Goal: Task Accomplishment & Management: Complete application form

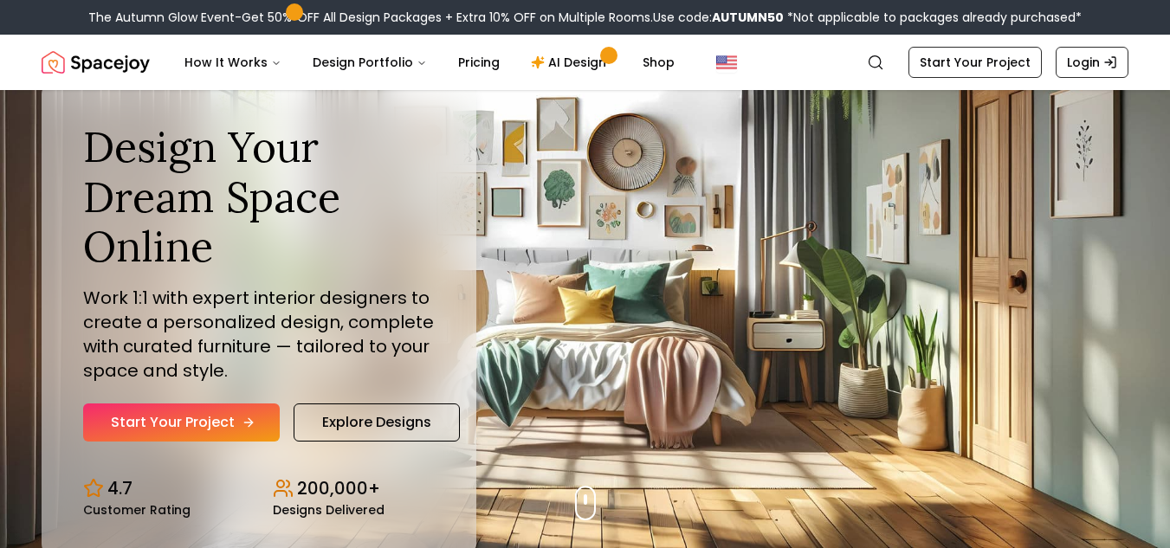
click at [146, 420] on link "Start Your Project" at bounding box center [181, 423] width 197 height 38
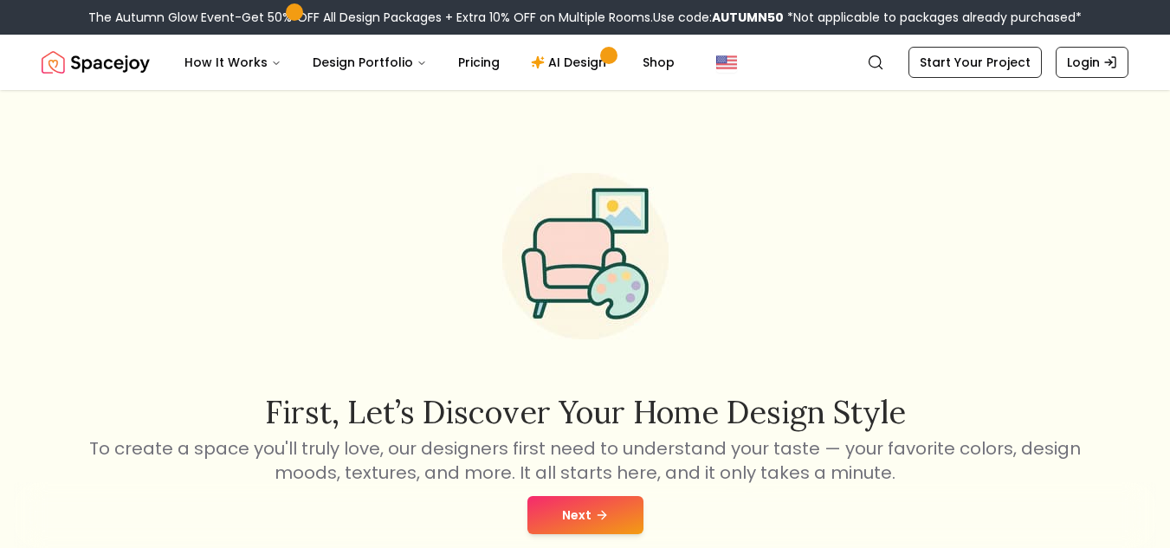
click at [571, 519] on button "Next" at bounding box center [586, 515] width 116 height 38
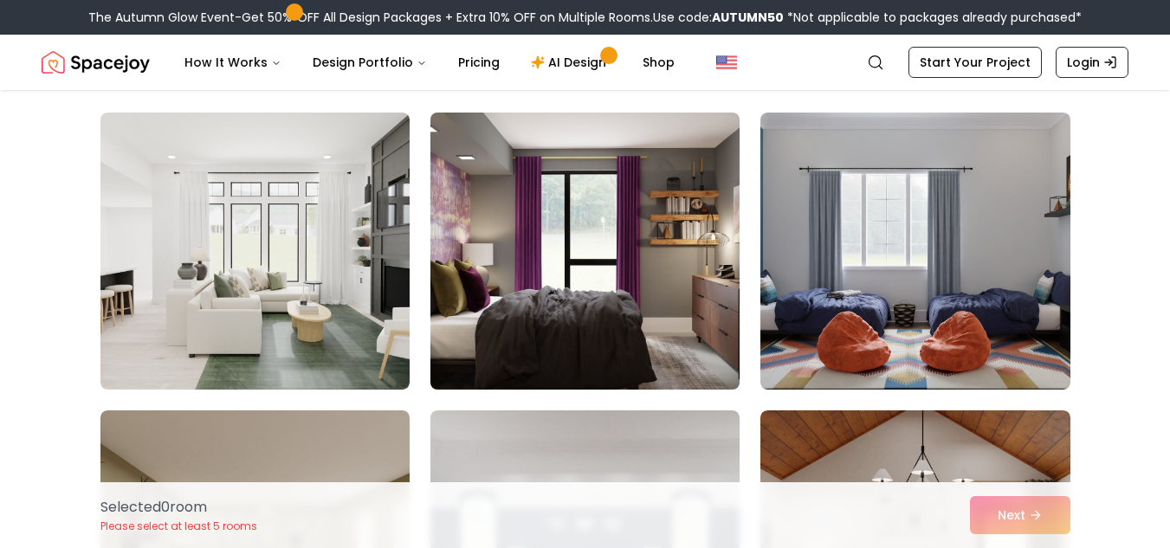
scroll to position [87, 0]
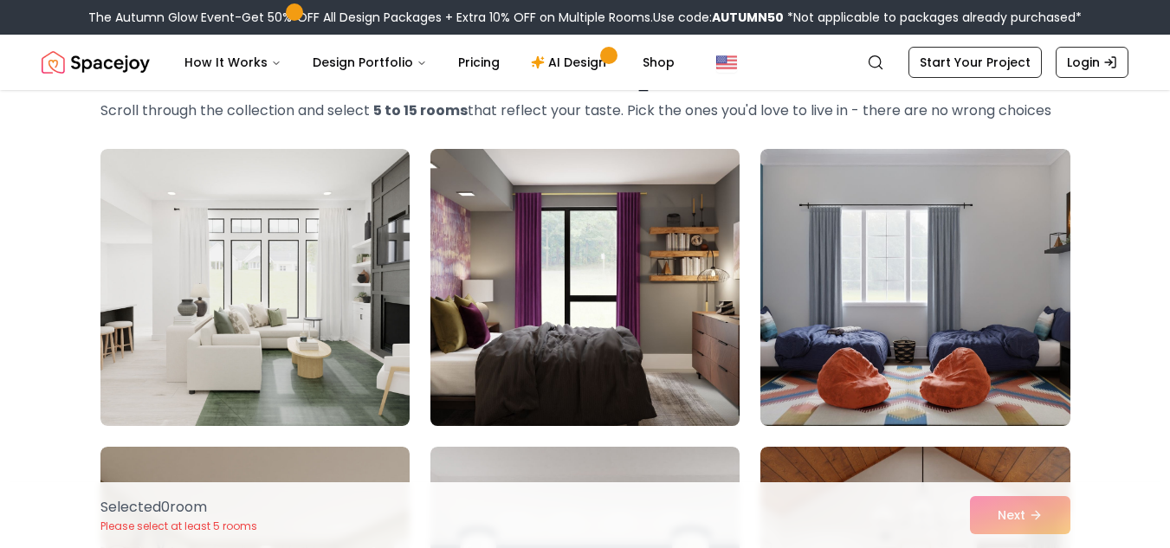
click at [603, 229] on img at bounding box center [585, 287] width 325 height 291
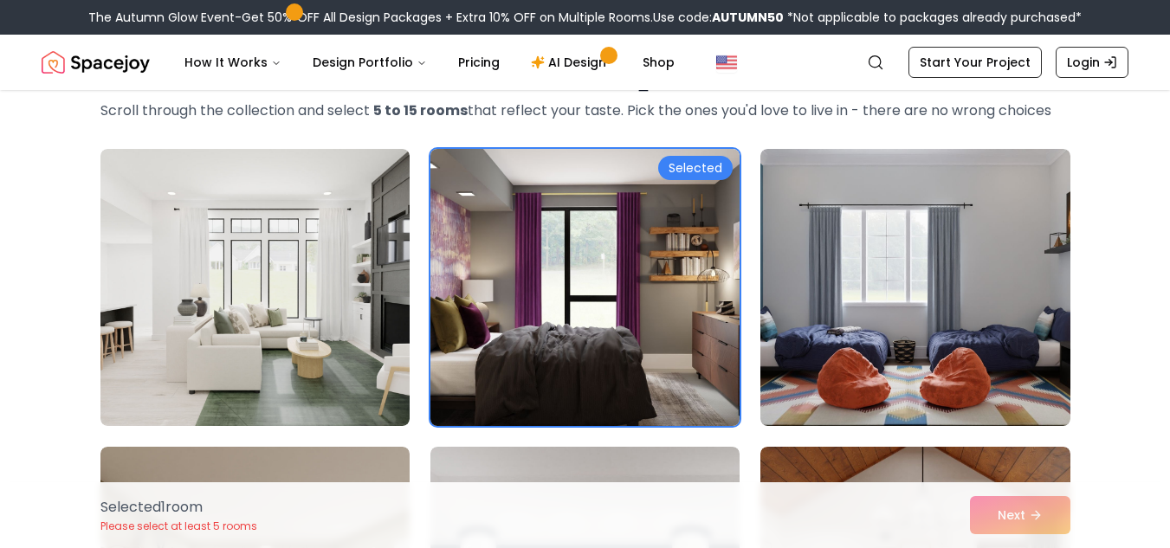
click at [669, 267] on img at bounding box center [585, 287] width 325 height 291
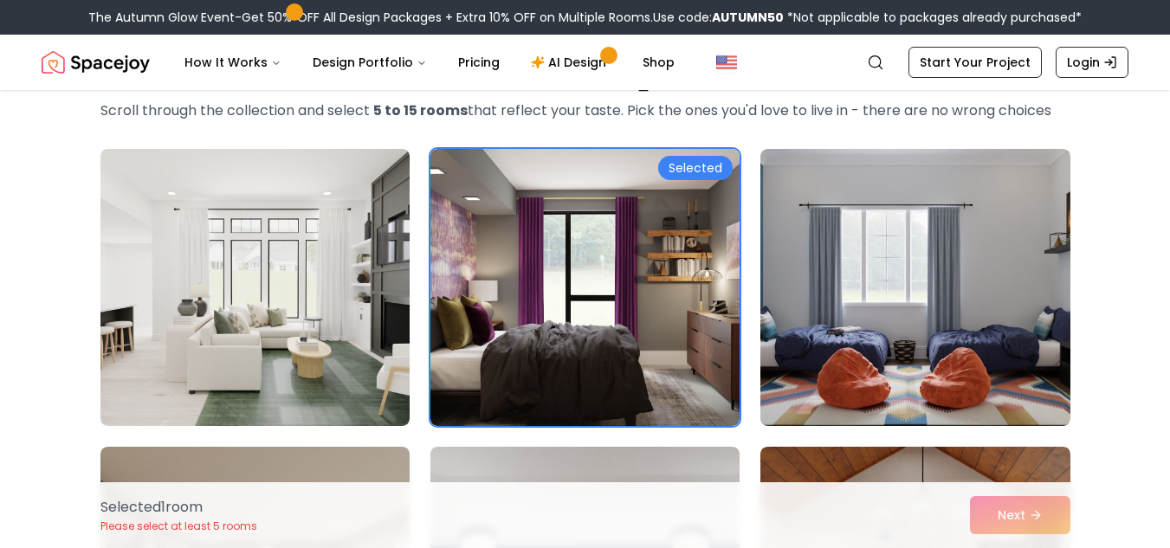
click at [1028, 504] on div "Selected 1 room Please select at least 5 rooms Next" at bounding box center [586, 515] width 998 height 66
click at [1052, 524] on div "Selected 1 room Please select at least 5 rooms Next" at bounding box center [586, 515] width 998 height 66
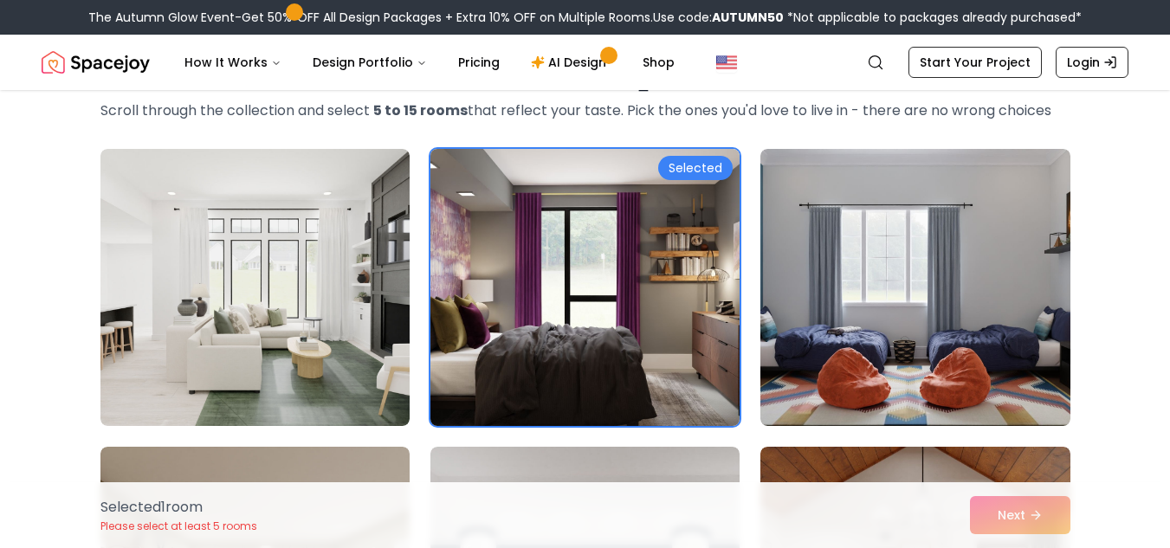
click at [619, 292] on img at bounding box center [585, 287] width 325 height 291
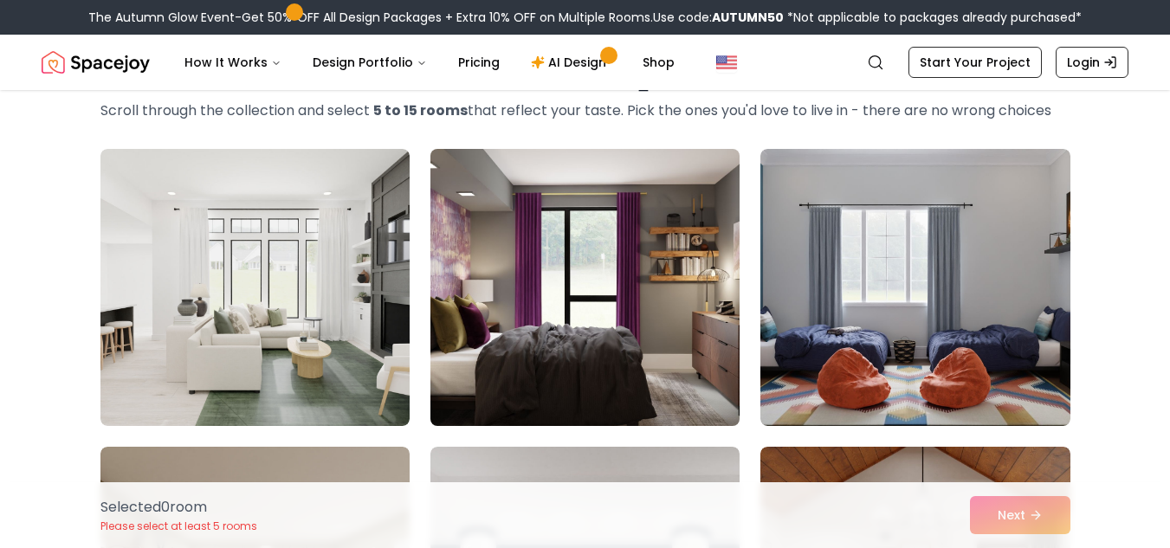
click at [619, 292] on img at bounding box center [585, 287] width 325 height 291
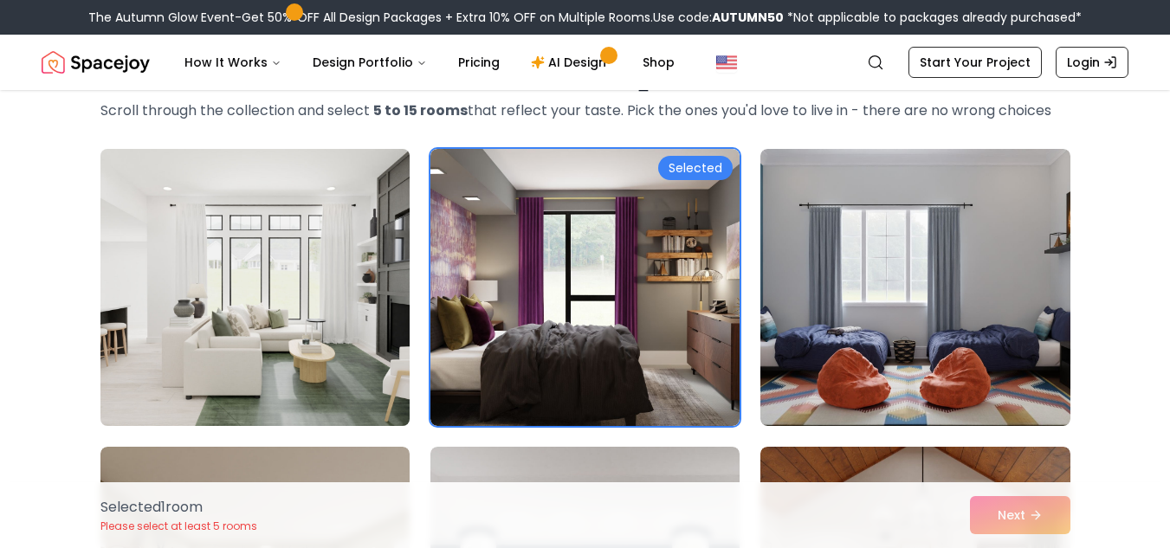
click at [166, 292] on img at bounding box center [255, 287] width 325 height 291
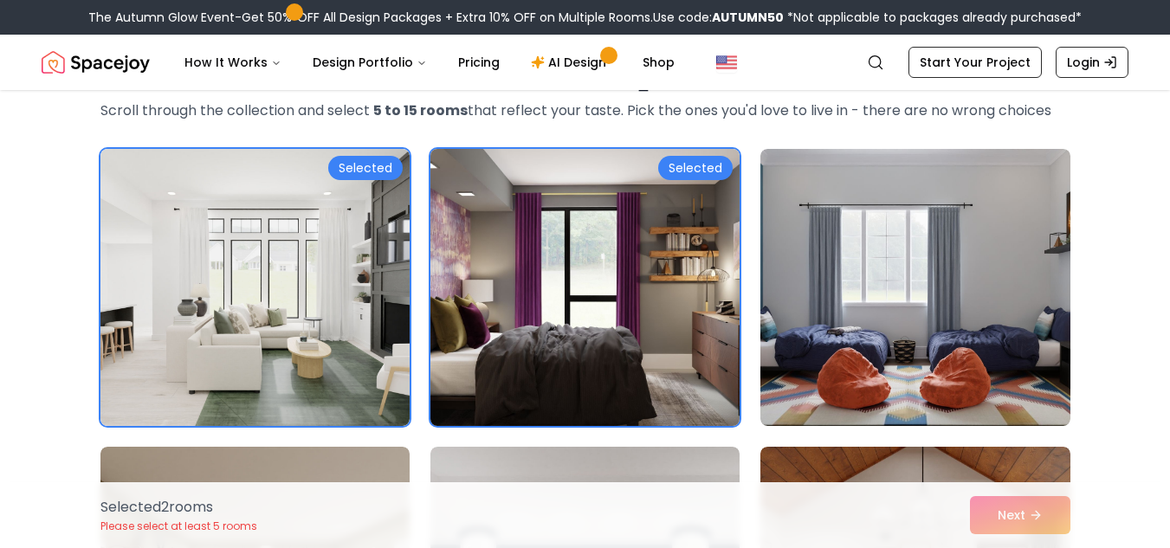
click at [501, 358] on img at bounding box center [585, 287] width 325 height 291
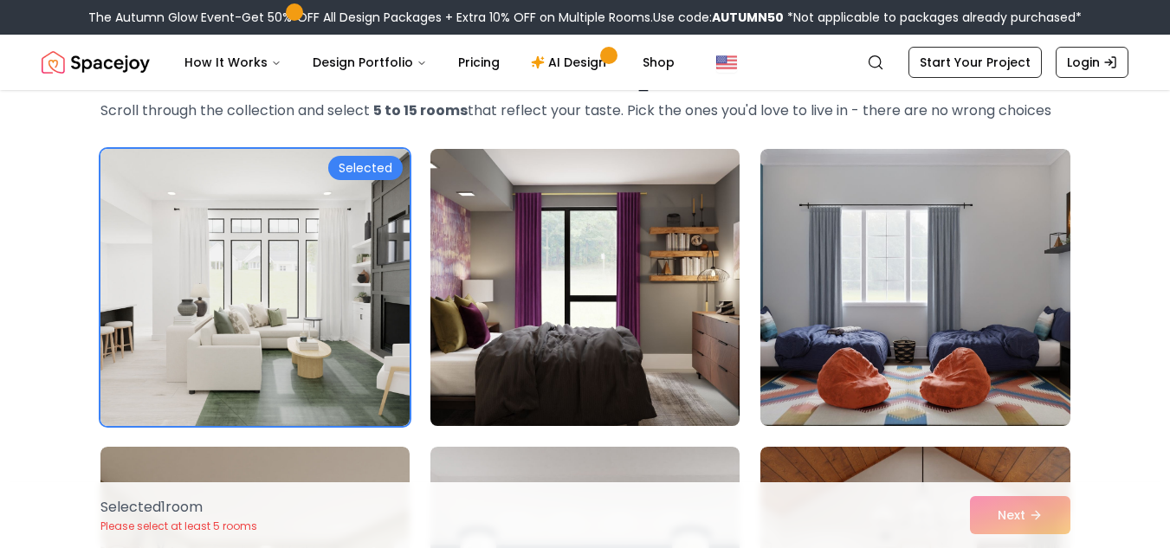
click at [595, 333] on img at bounding box center [585, 287] width 325 height 291
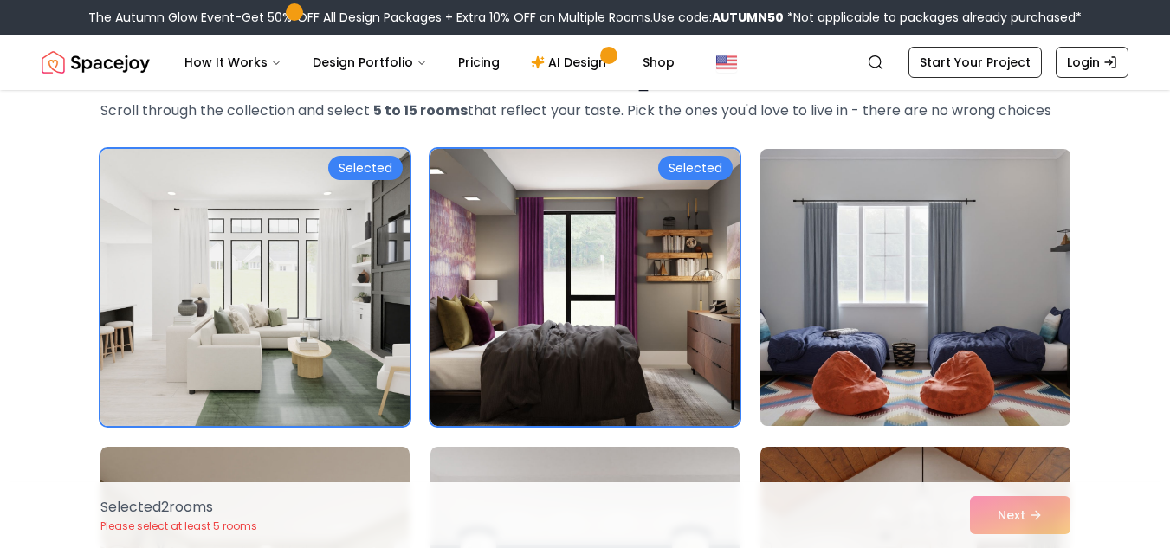
click at [780, 333] on img at bounding box center [915, 287] width 325 height 291
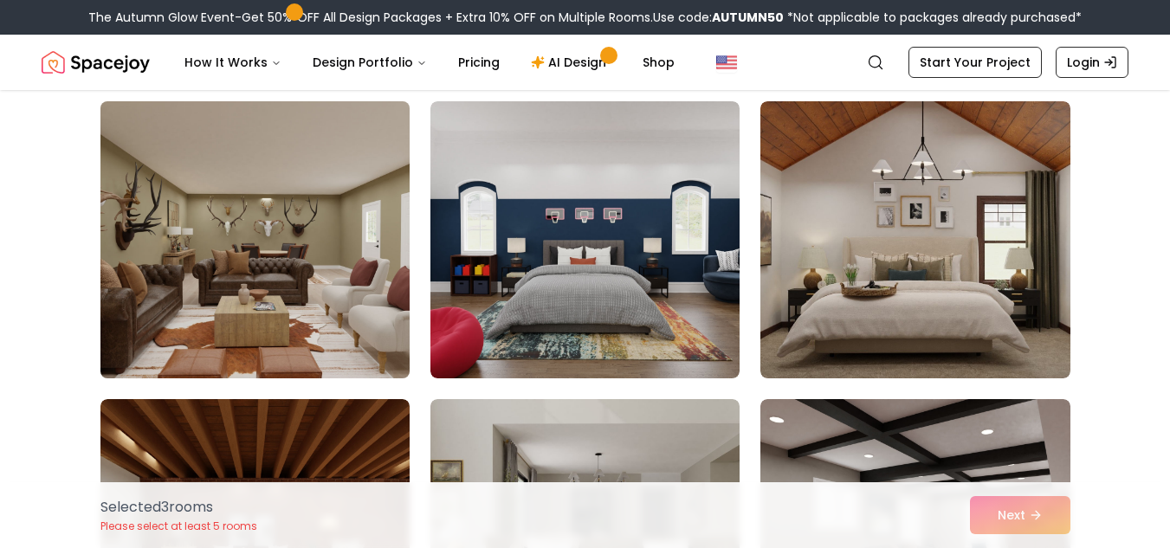
scroll to position [433, 0]
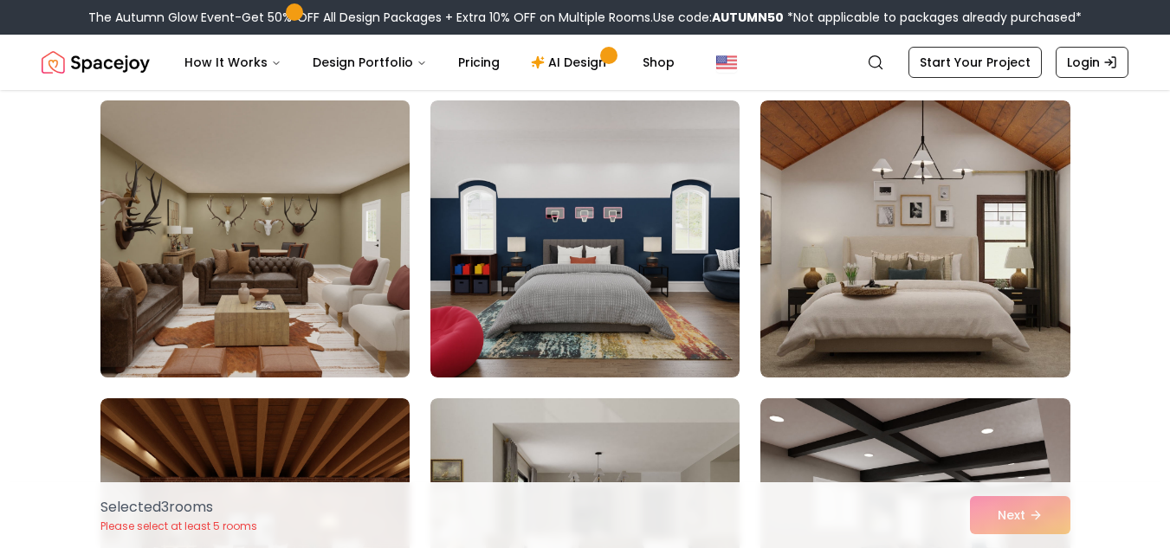
click at [186, 256] on img at bounding box center [255, 239] width 325 height 291
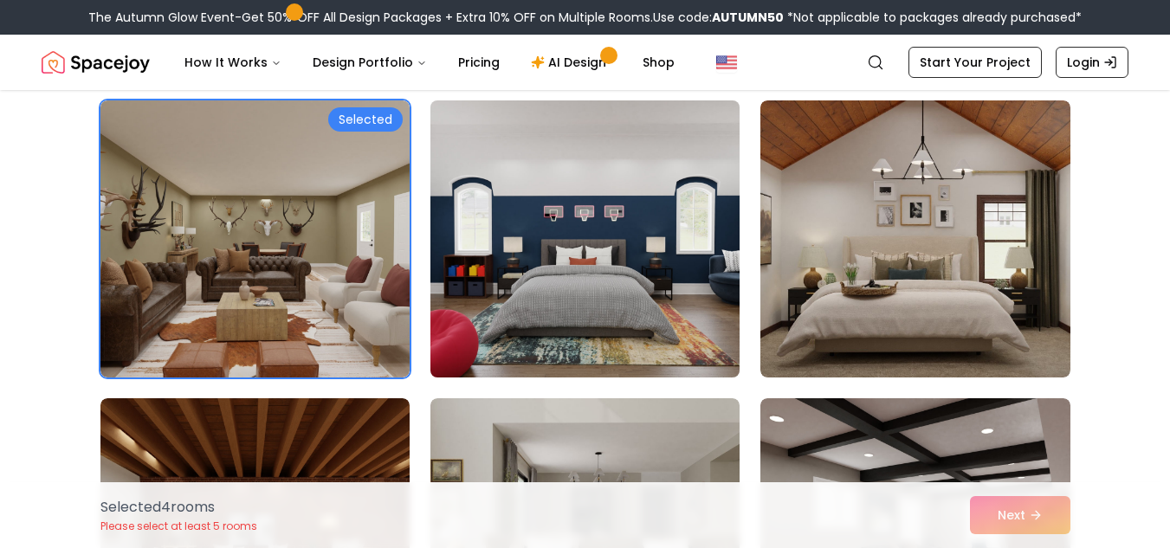
click at [594, 283] on img at bounding box center [585, 239] width 325 height 291
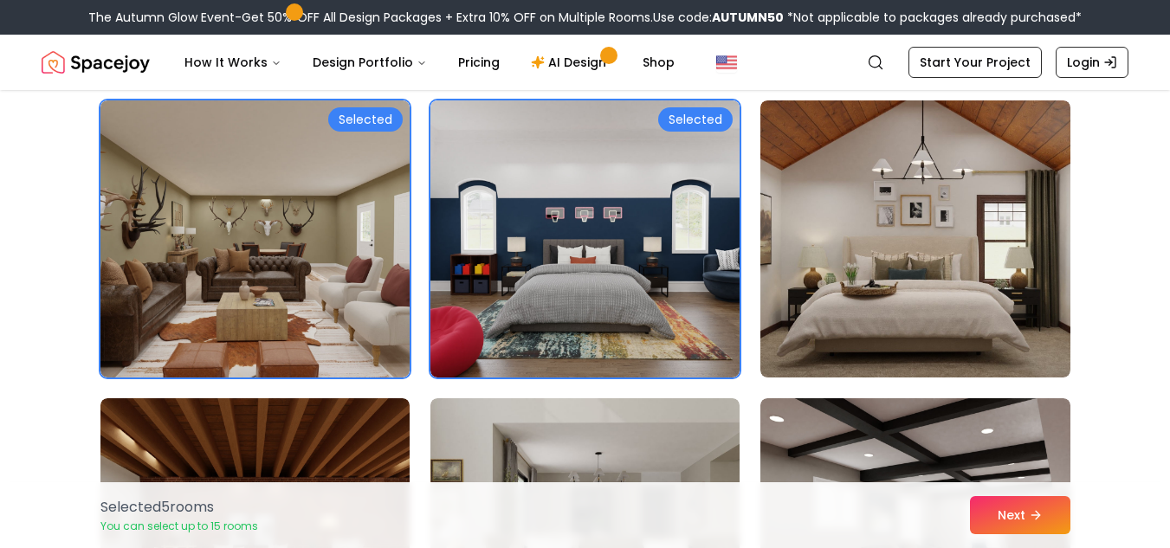
click at [1099, 320] on div "Choose the Rooms That Inspire You Scroll through the collection and select 5 to…" at bounding box center [585, 336] width 1170 height 1303
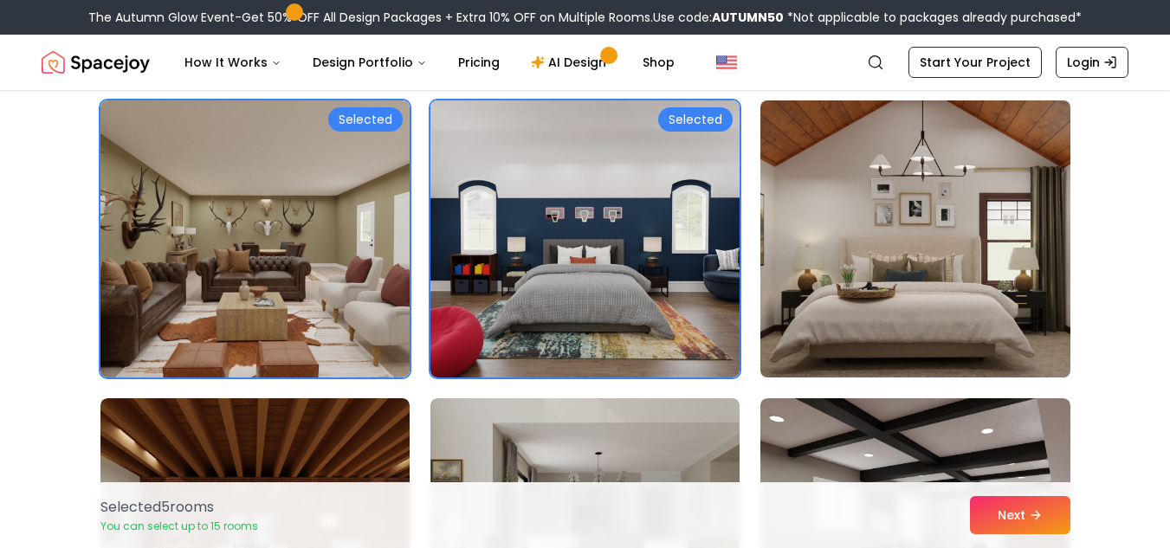
click at [1027, 311] on img at bounding box center [915, 239] width 325 height 291
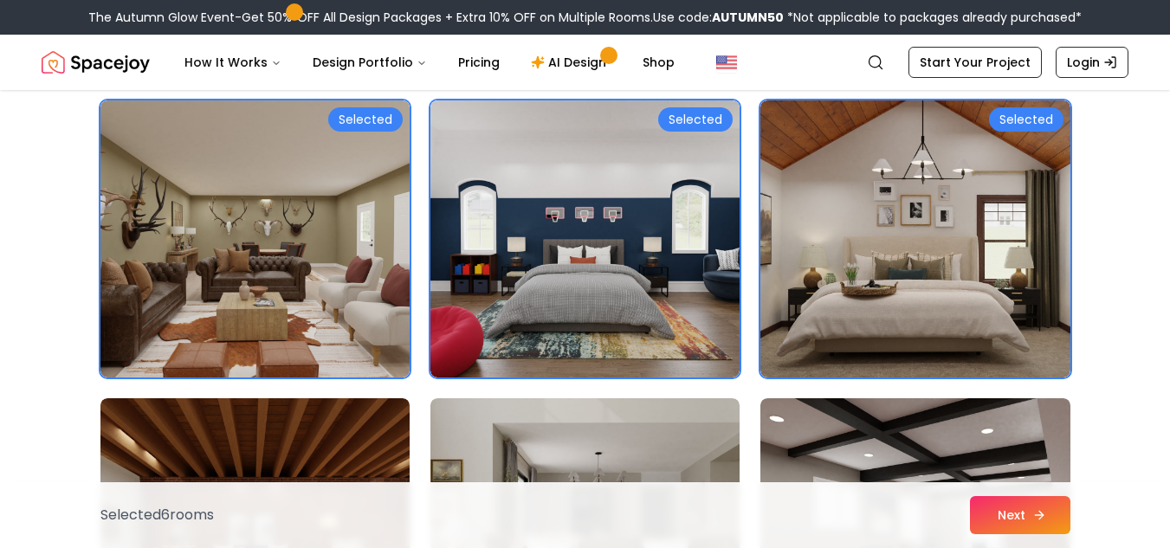
click at [1025, 512] on button "Next" at bounding box center [1020, 515] width 100 height 38
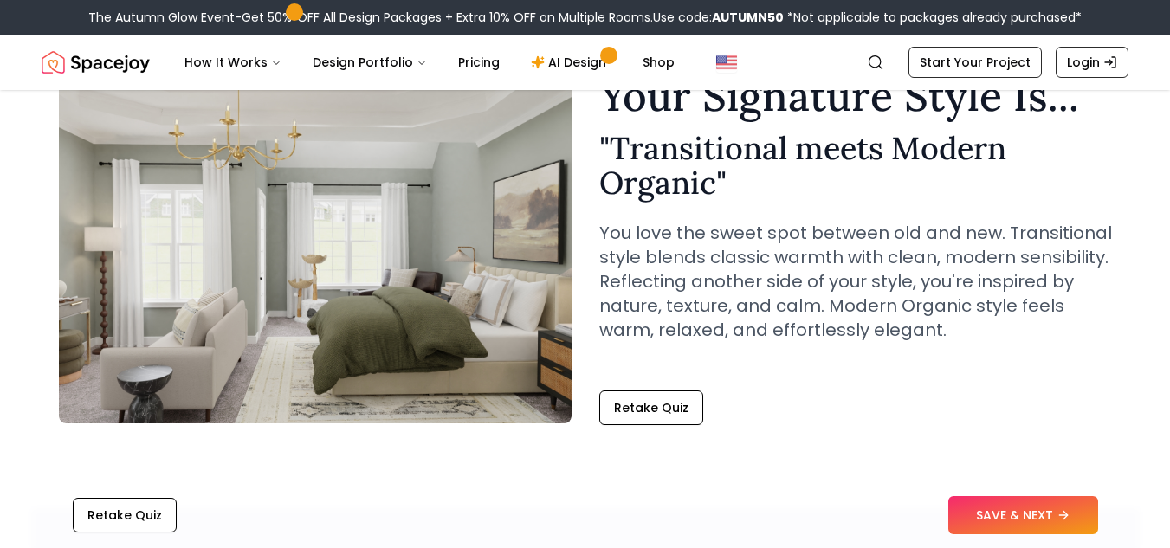
scroll to position [173, 0]
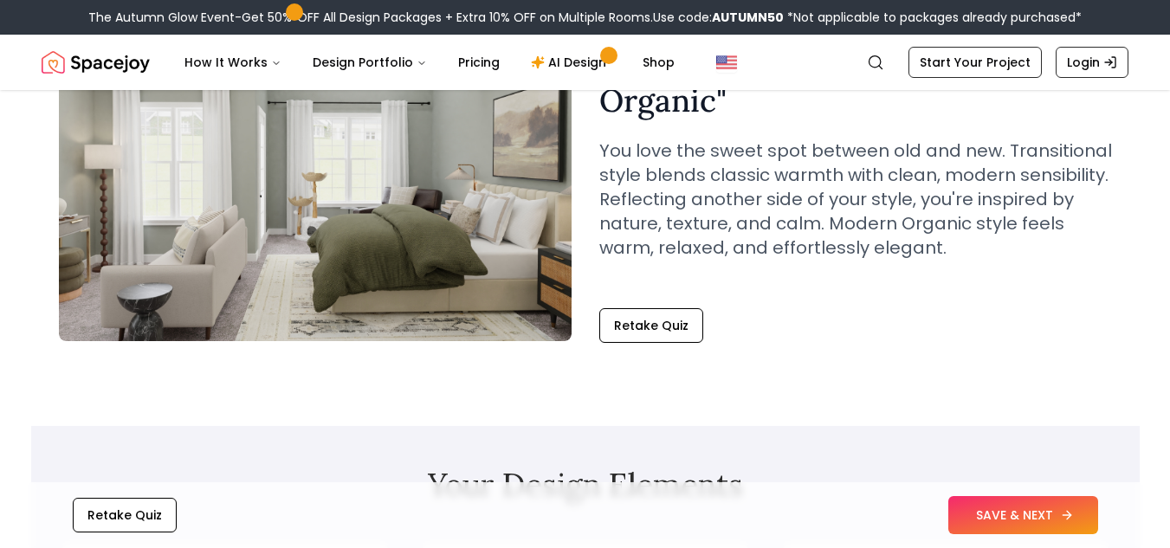
click at [1018, 497] on button "SAVE & NEXT" at bounding box center [1023, 515] width 150 height 38
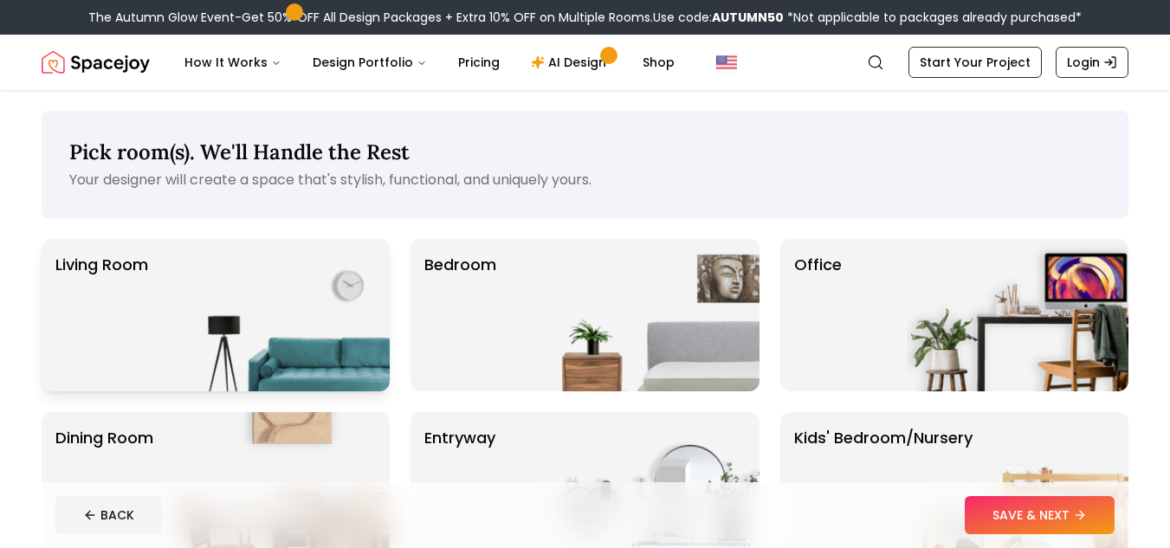
click at [320, 303] on img at bounding box center [279, 315] width 222 height 152
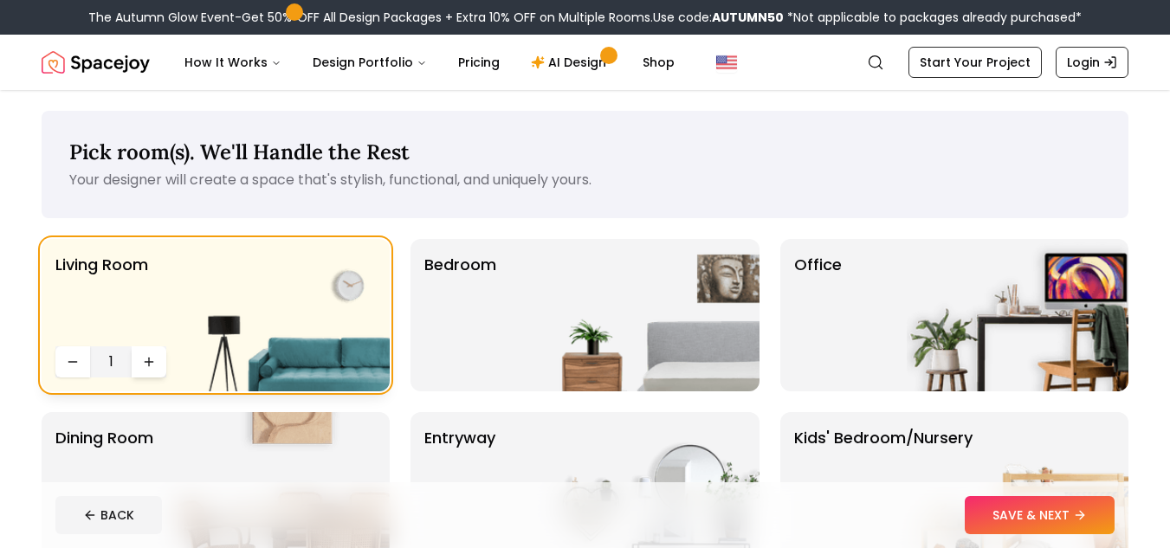
click at [159, 353] on button "Increase quantity" at bounding box center [149, 361] width 35 height 31
click at [994, 512] on button "SAVE & NEXT" at bounding box center [1040, 515] width 150 height 38
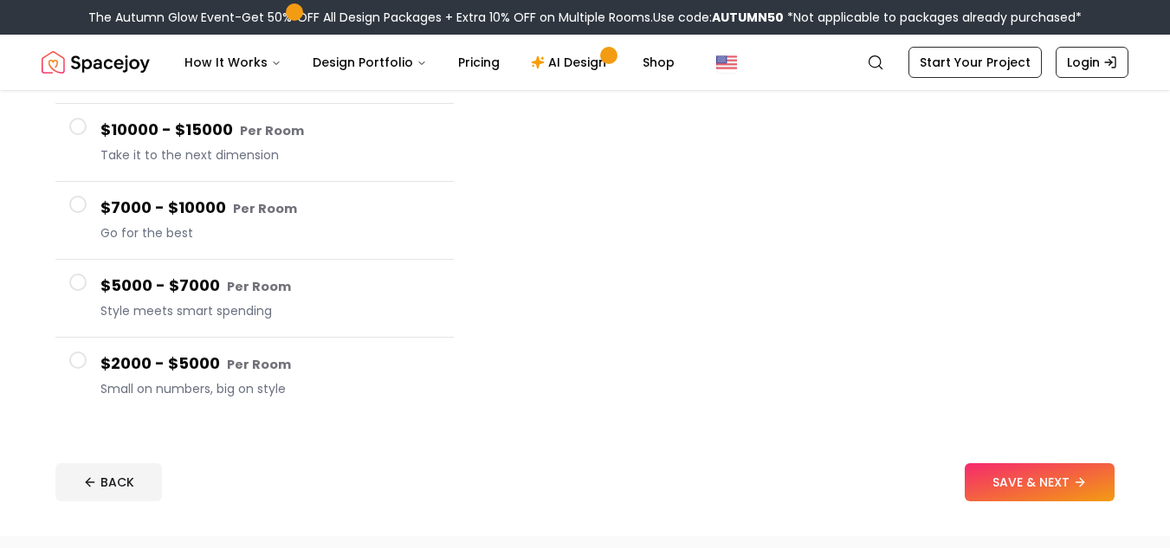
scroll to position [173, 0]
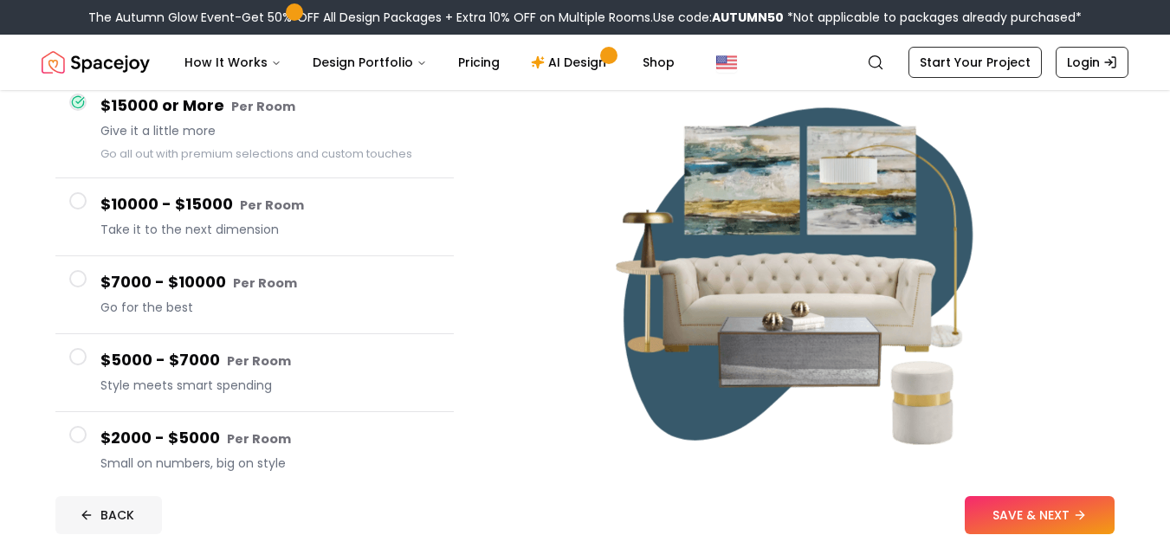
click at [112, 508] on button "BACK" at bounding box center [108, 515] width 107 height 38
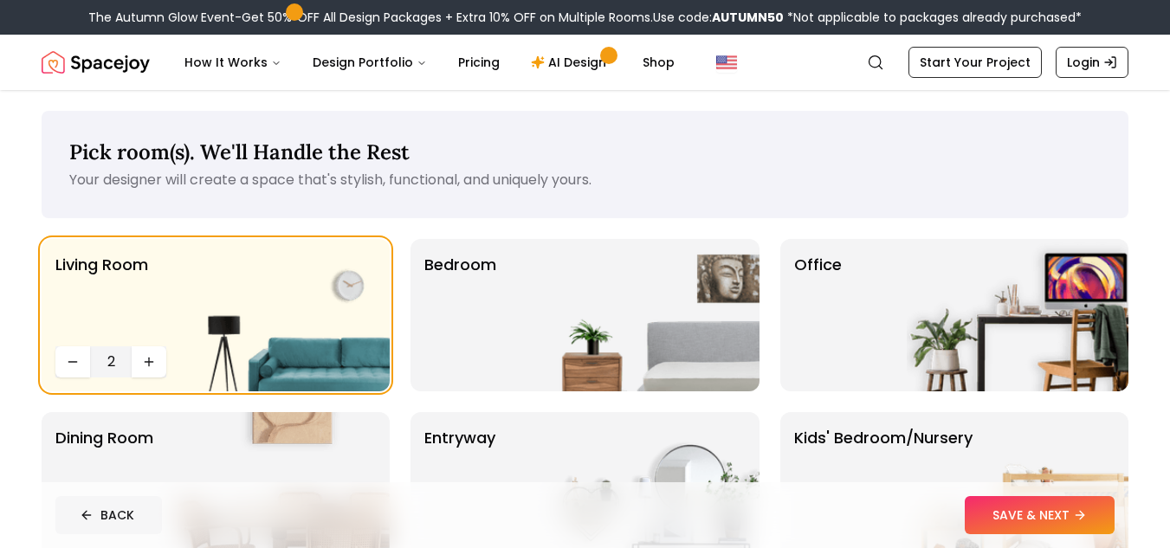
click at [118, 502] on button "BACK" at bounding box center [108, 515] width 107 height 38
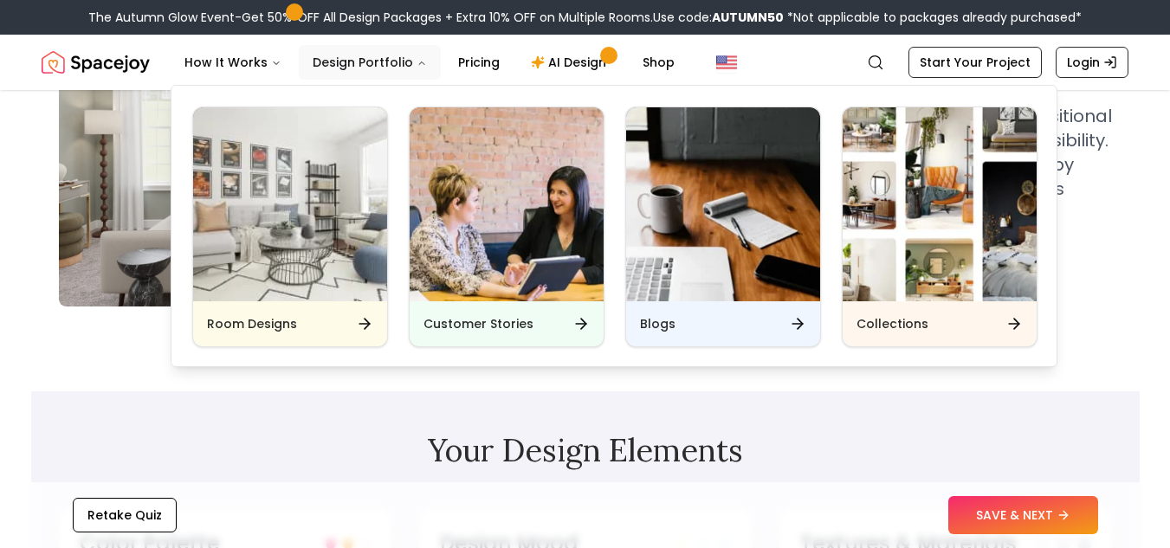
click at [342, 50] on button "Design Portfolio" at bounding box center [370, 62] width 142 height 35
